Goal: Transaction & Acquisition: Purchase product/service

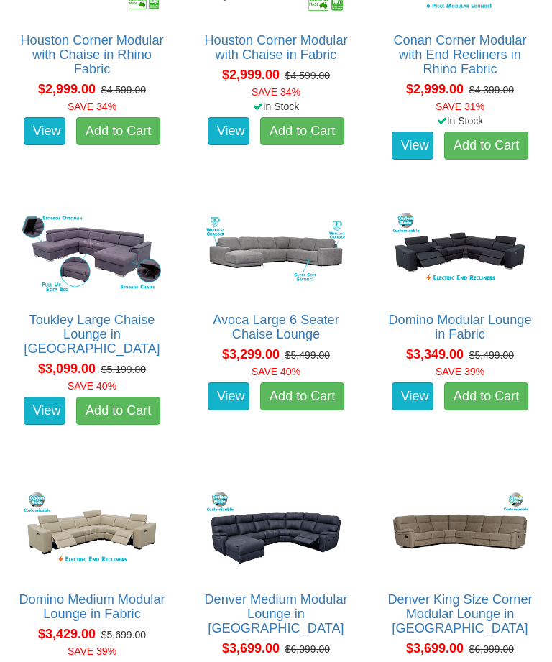
scroll to position [1963, 0]
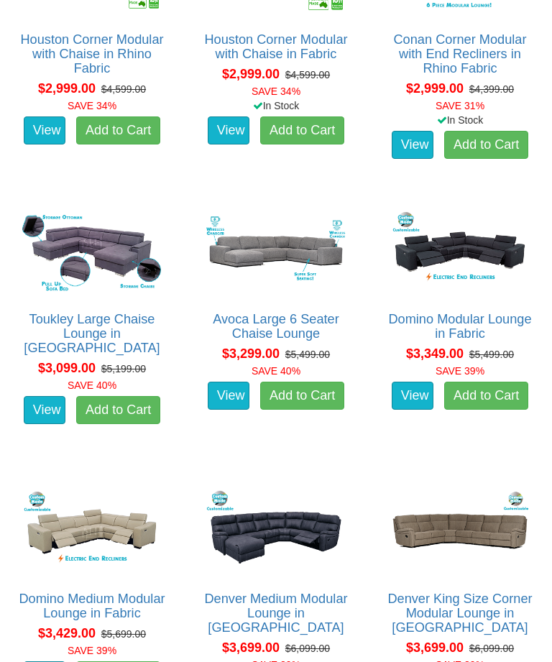
click at [295, 244] on img at bounding box center [276, 252] width 147 height 91
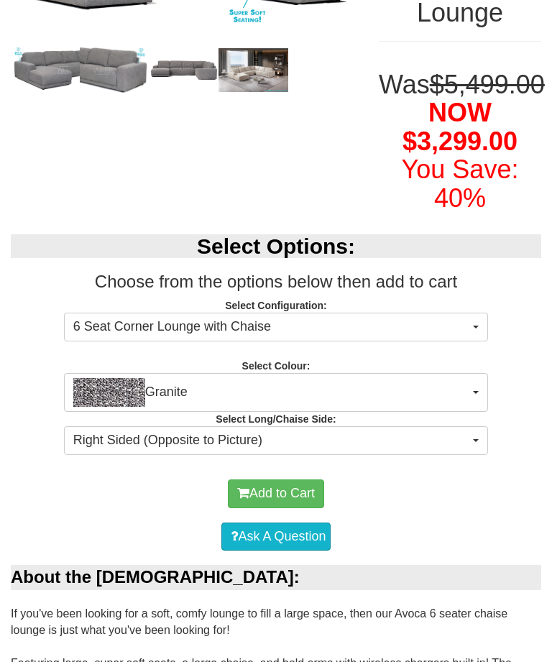
scroll to position [301, 0]
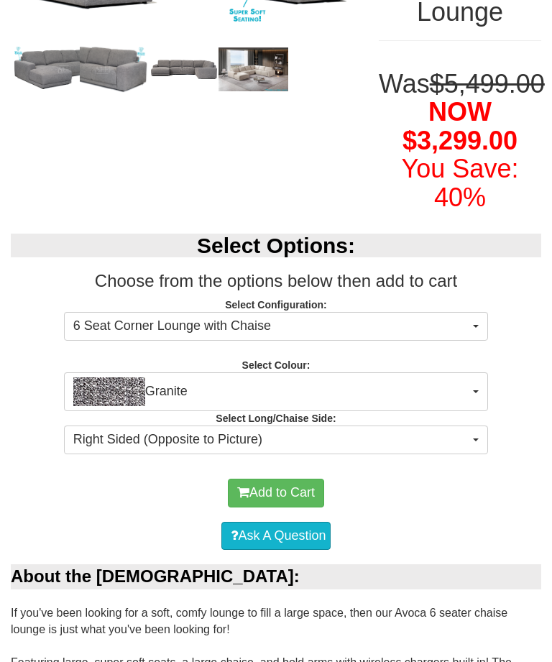
click at [472, 411] on button "Granite" at bounding box center [276, 391] width 424 height 39
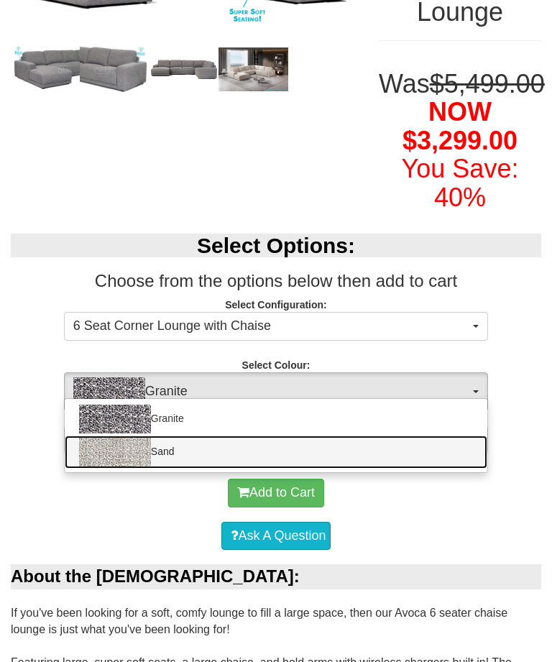
click at [417, 469] on link "Sand" at bounding box center [276, 452] width 423 height 33
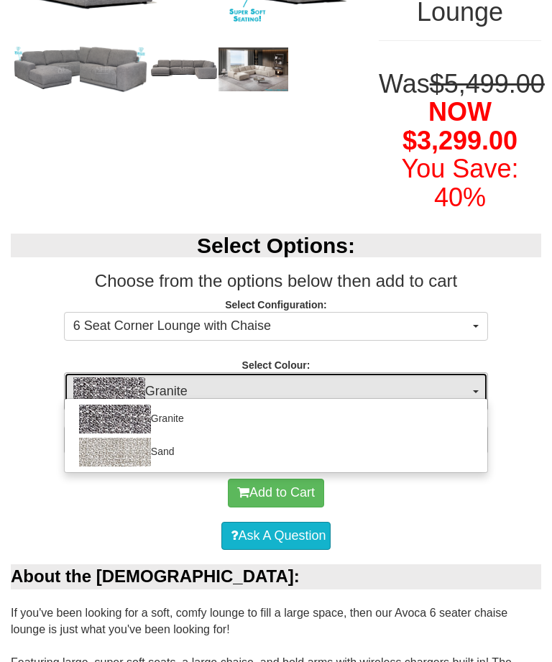
select select "1893"
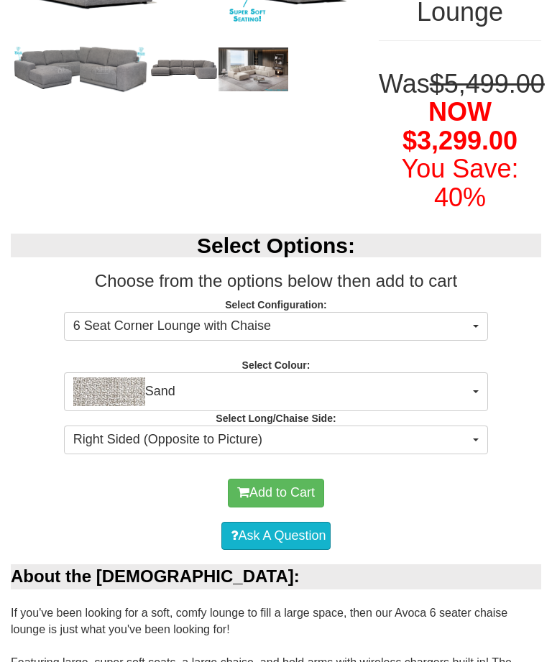
click at [451, 449] on span "Right Sided (Opposite to Picture)" at bounding box center [271, 440] width 396 height 19
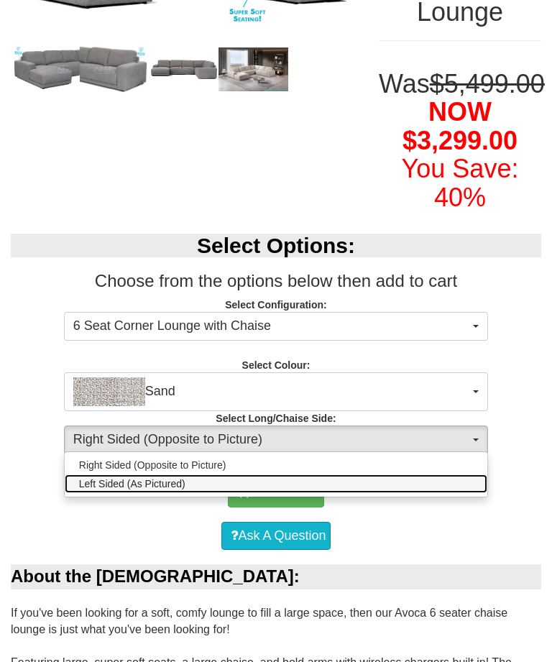
click at [400, 493] on link "Left Sided (As Pictured)" at bounding box center [276, 484] width 423 height 19
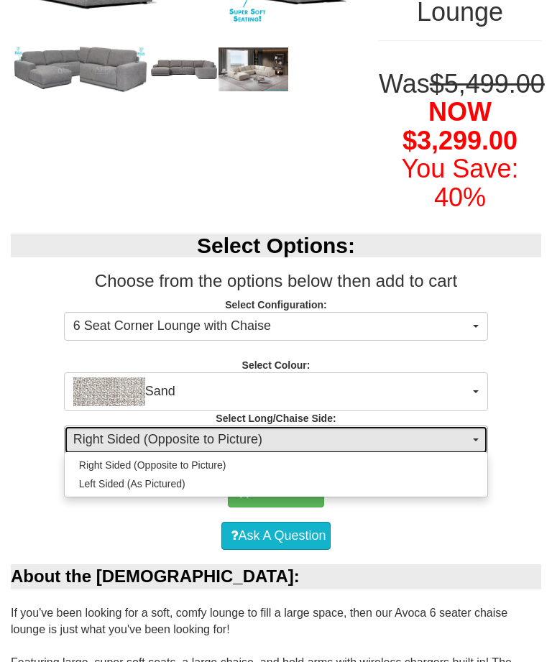
select select "1586"
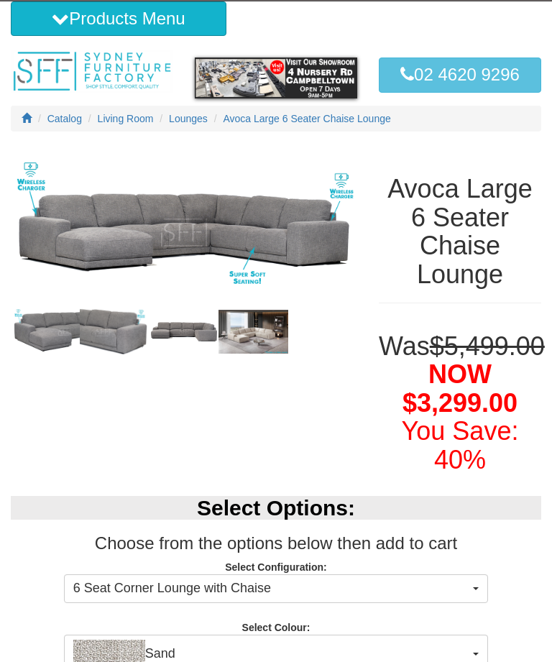
scroll to position [0, 0]
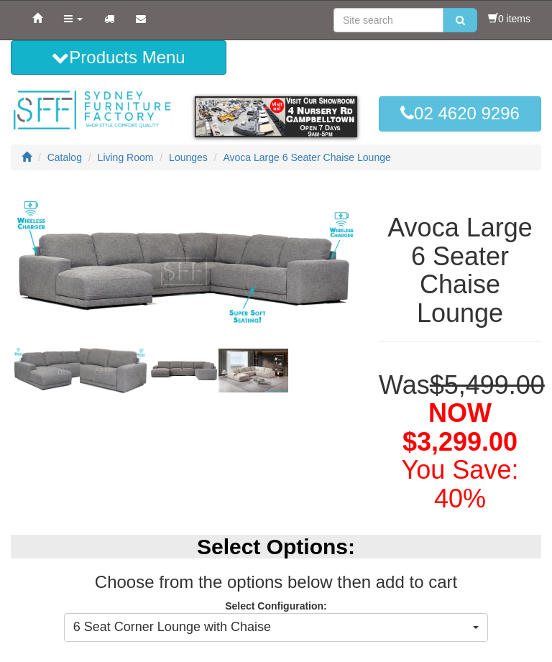
click at [263, 273] on img at bounding box center [184, 271] width 347 height 173
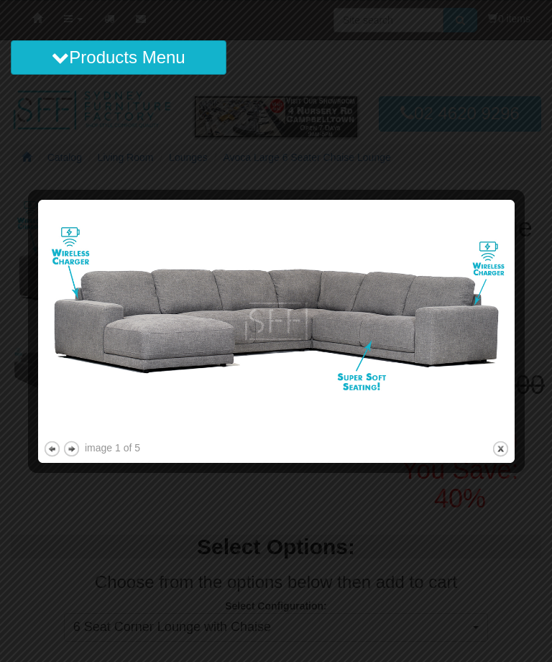
click at [76, 442] on button "next" at bounding box center [72, 449] width 18 height 18
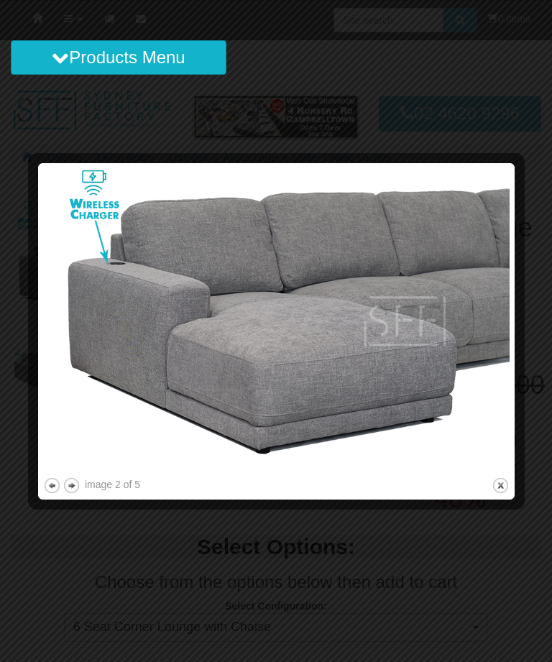
click at [75, 480] on button "next" at bounding box center [72, 486] width 18 height 18
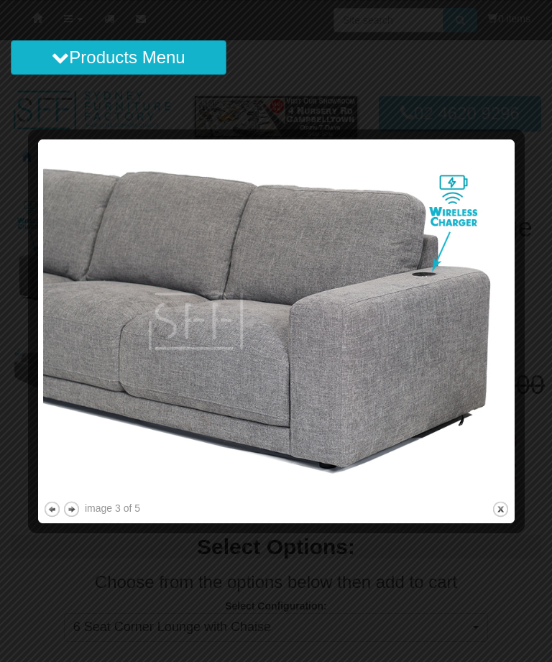
click at [70, 501] on button "next" at bounding box center [72, 509] width 18 height 18
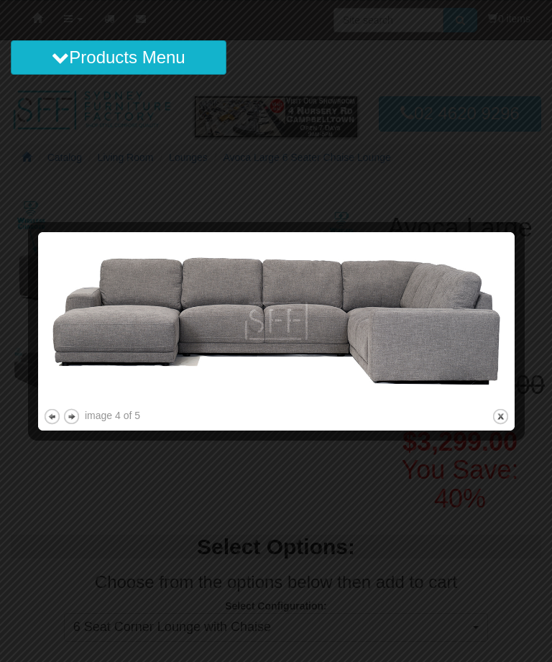
click at [71, 410] on button "next" at bounding box center [72, 417] width 18 height 18
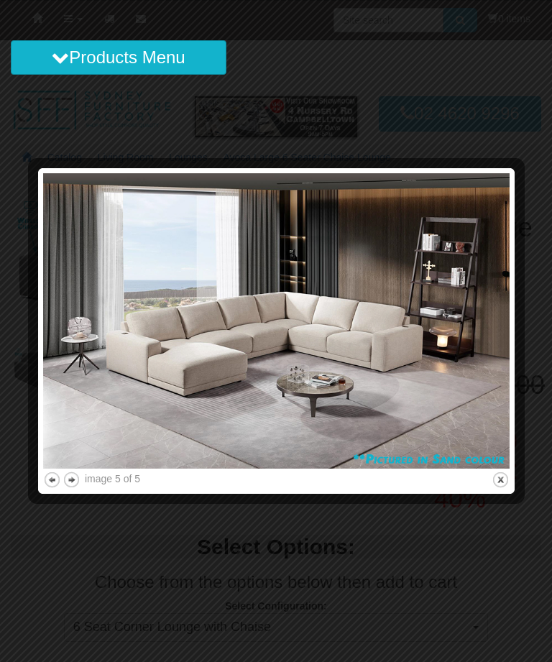
click at [503, 477] on button "close" at bounding box center [501, 480] width 18 height 18
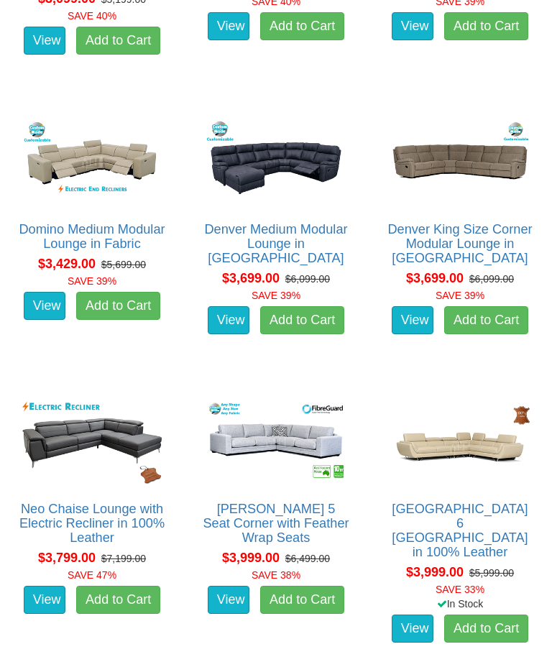
scroll to position [2335, 0]
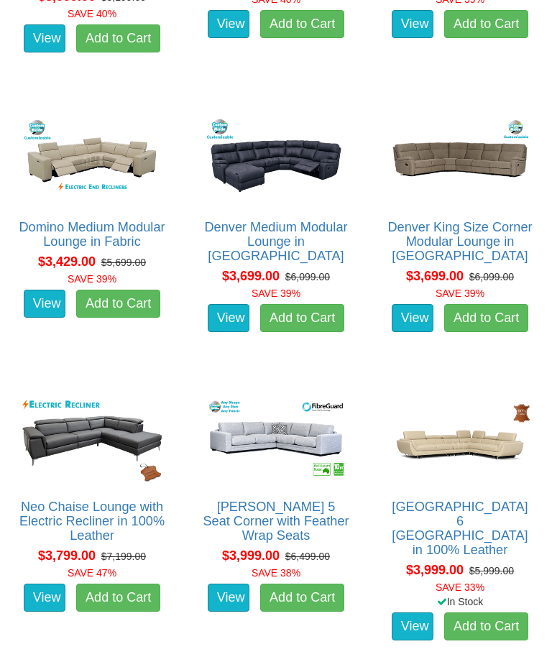
click at [316, 425] on img at bounding box center [276, 440] width 147 height 91
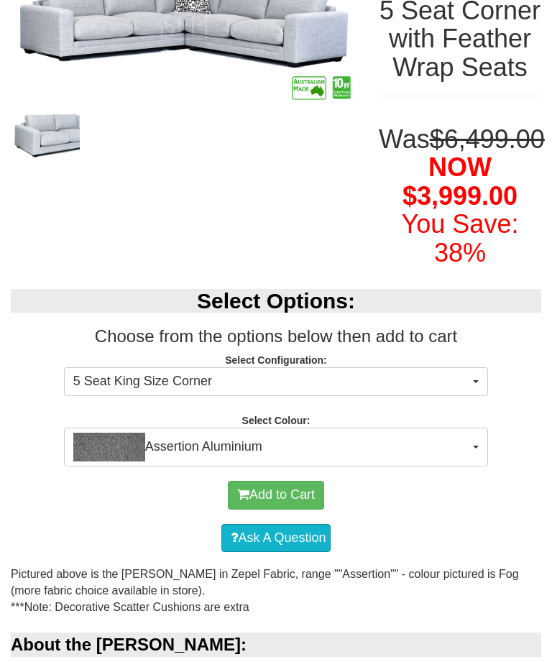
scroll to position [246, 0]
click at [462, 391] on span "5 Seat King Size Corner" at bounding box center [271, 381] width 396 height 19
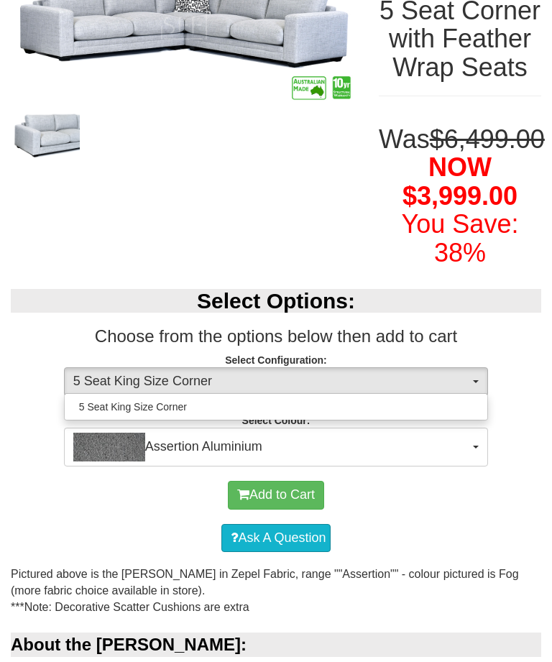
click at [446, 475] on div at bounding box center [276, 331] width 552 height 662
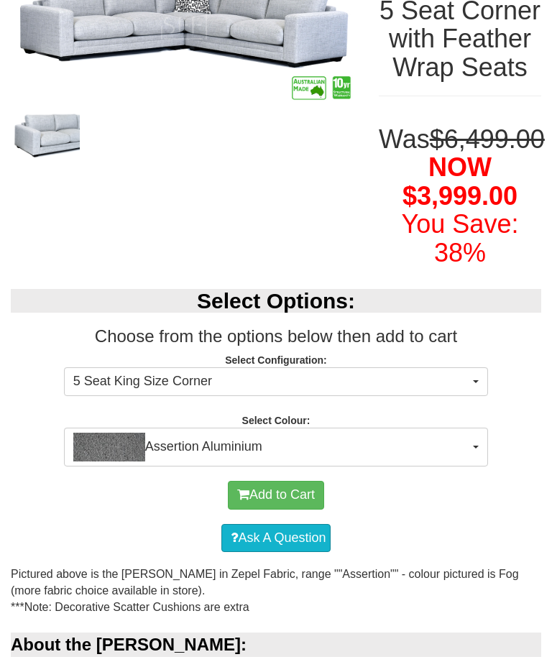
click at [439, 462] on span "Assertion Aluminium" at bounding box center [271, 447] width 396 height 29
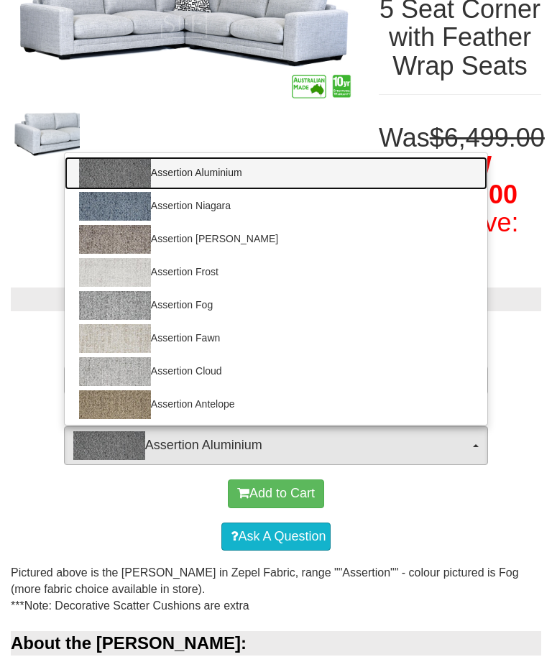
scroll to position [244, 0]
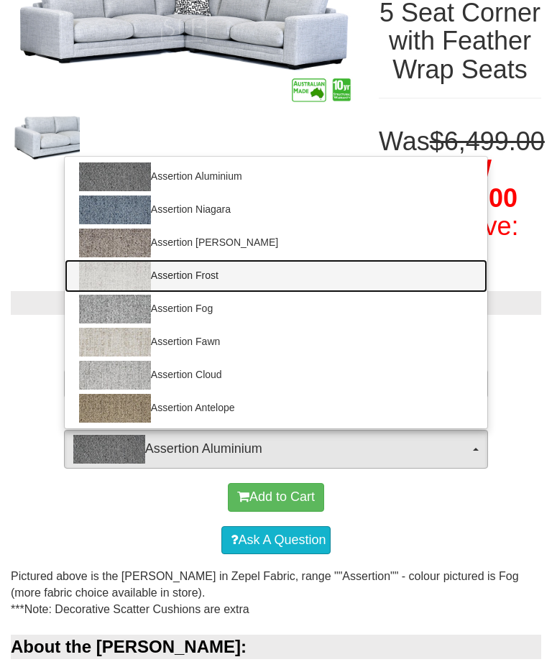
click at [402, 293] on link "Assertion Frost" at bounding box center [276, 276] width 423 height 33
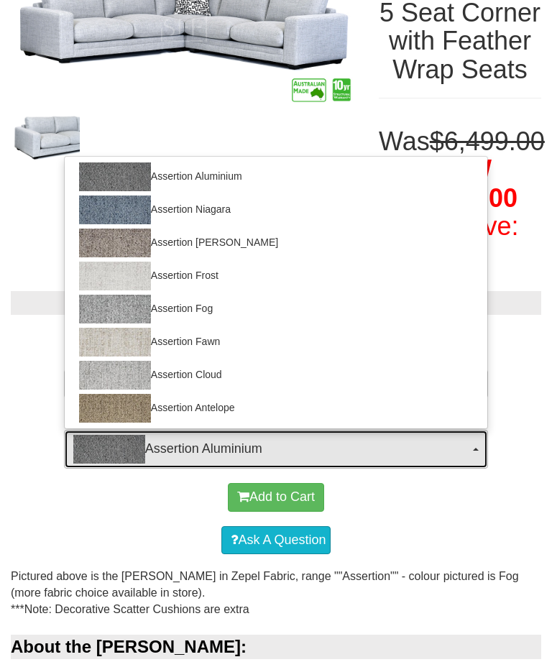
select select "1984"
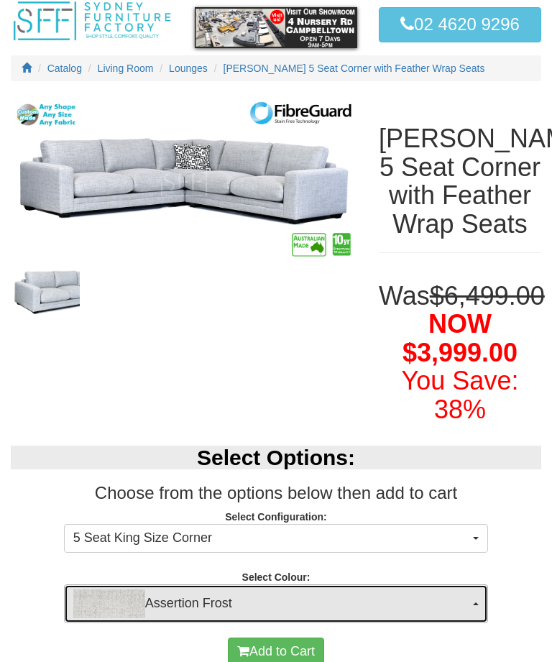
scroll to position [0, 0]
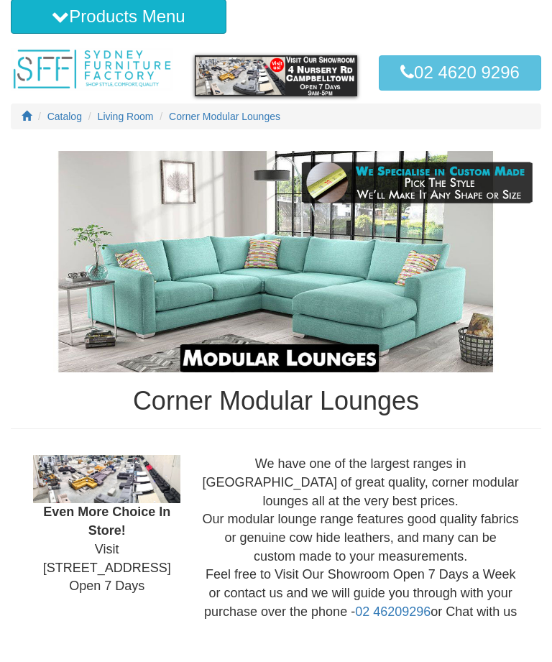
scroll to position [41, 0]
click at [122, 479] on img at bounding box center [106, 479] width 147 height 48
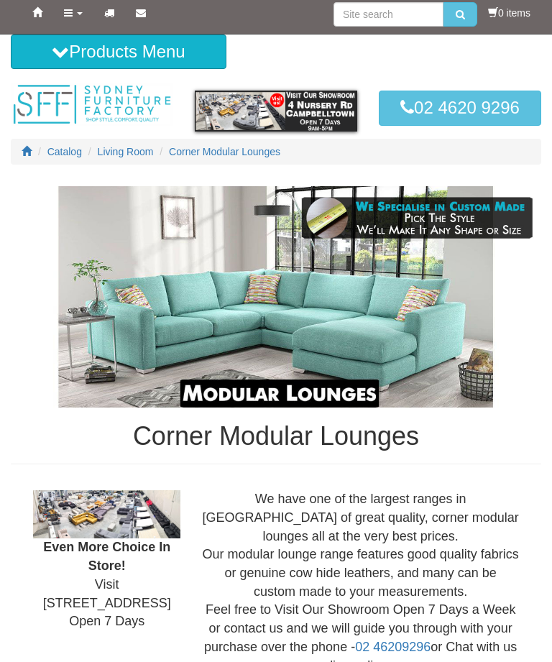
scroll to position [0, 0]
